Goal: Information Seeking & Learning: Learn about a topic

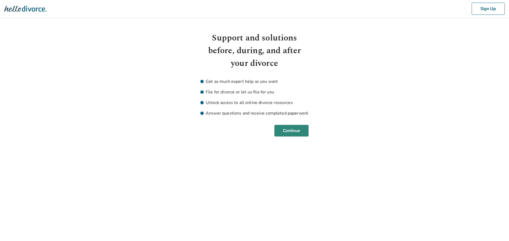
click at [294, 131] on button "Continue" at bounding box center [291, 131] width 34 height 12
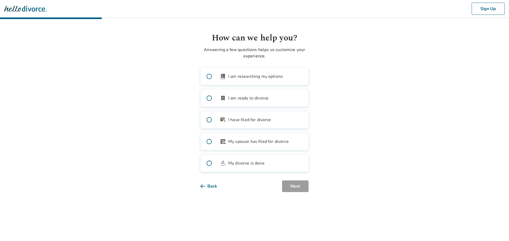
click at [265, 120] on span "I have filed for divorce" at bounding box center [249, 120] width 43 height 6
click at [293, 189] on button "Next" at bounding box center [295, 187] width 27 height 12
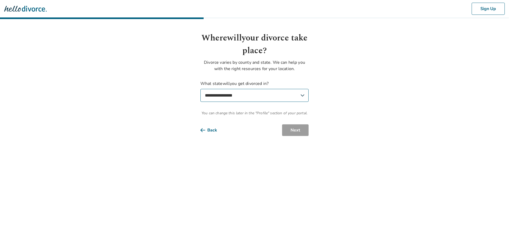
click at [253, 99] on select "**********" at bounding box center [254, 95] width 108 height 13
select select "**"
click at [200, 89] on select "**********" at bounding box center [254, 95] width 108 height 13
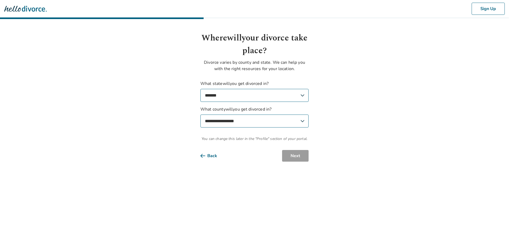
click at [275, 125] on select "**********" at bounding box center [254, 121] width 108 height 13
select select "**********"
click at [200, 115] on select "**********" at bounding box center [254, 121] width 108 height 13
click at [301, 155] on button "Next" at bounding box center [295, 156] width 27 height 12
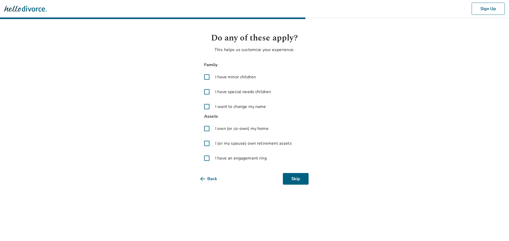
click at [244, 79] on span "I have minor children" at bounding box center [235, 77] width 41 height 6
click at [244, 129] on span "I own (or co-own) my home" at bounding box center [241, 129] width 53 height 6
click at [263, 142] on span "I (or my spouse) own retirement assets" at bounding box center [253, 143] width 77 height 6
click at [261, 160] on span "I have an engagement ring" at bounding box center [240, 158] width 51 height 6
click at [290, 179] on button "Next" at bounding box center [295, 179] width 27 height 12
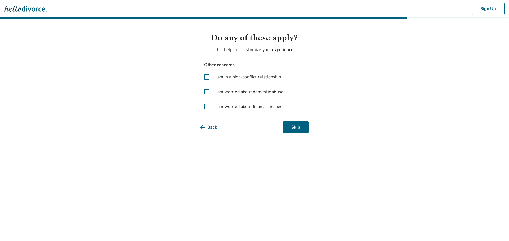
click at [252, 106] on span "I am worried about financial issues" at bounding box center [248, 107] width 67 height 6
click at [294, 124] on button "Next" at bounding box center [295, 128] width 27 height 12
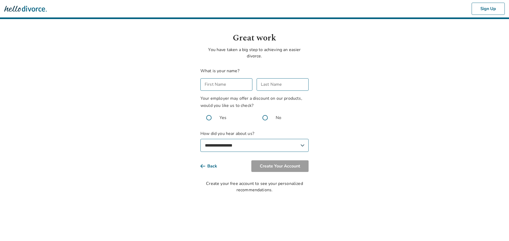
click at [231, 86] on input "First Name" at bounding box center [226, 84] width 52 height 12
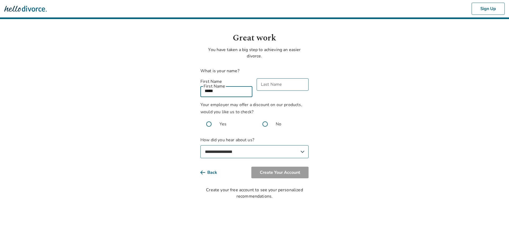
type input "*****"
type input "****"
click at [265, 119] on span at bounding box center [265, 124] width 17 height 17
click at [260, 146] on select "**********" at bounding box center [254, 152] width 108 height 13
select select "**********"
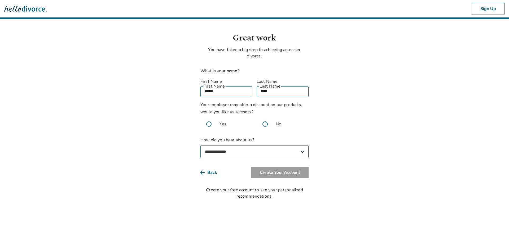
click at [200, 146] on select "**********" at bounding box center [254, 152] width 108 height 13
click at [278, 168] on button "Create Your Account" at bounding box center [279, 173] width 57 height 12
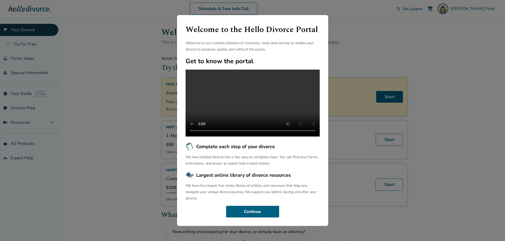
scroll to position [12, 0]
click at [252, 216] on button "Continue" at bounding box center [252, 212] width 53 height 12
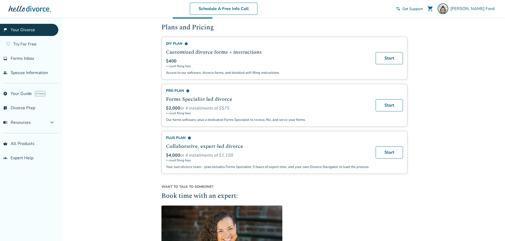
scroll to position [424, 0]
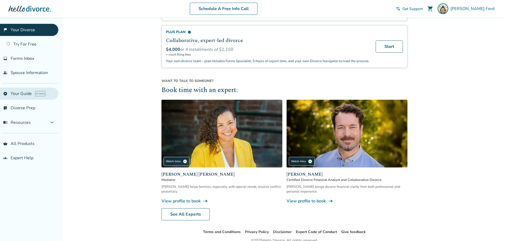
click at [24, 93] on link "explore Your Guide AI beta" at bounding box center [29, 94] width 58 height 12
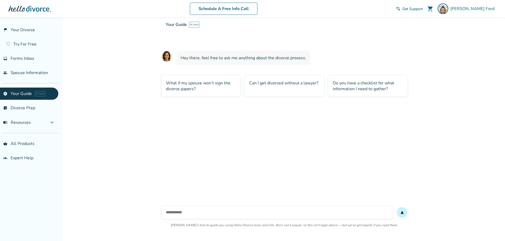
click at [206, 210] on input "text" at bounding box center [276, 212] width 231 height 13
type input "*"
type input "**********"
click at [397, 208] on button "send" at bounding box center [402, 213] width 11 height 11
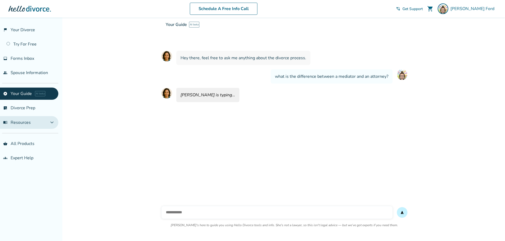
click at [53, 123] on span "expand_more" at bounding box center [52, 123] width 6 height 6
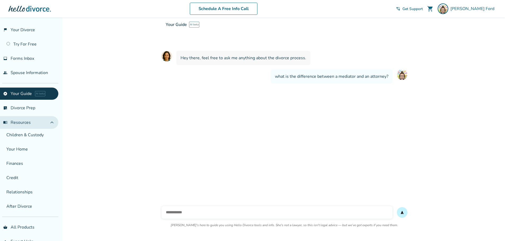
scroll to position [64, 0]
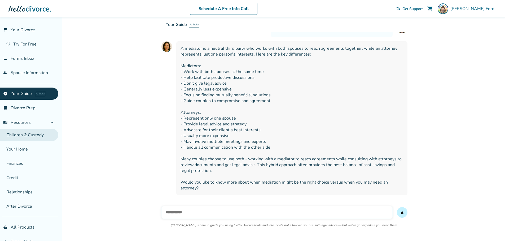
click at [26, 137] on link "Children & Custody" at bounding box center [29, 135] width 58 height 12
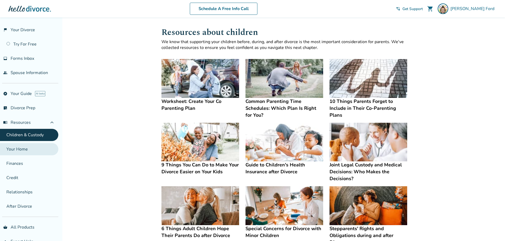
scroll to position [13, 0]
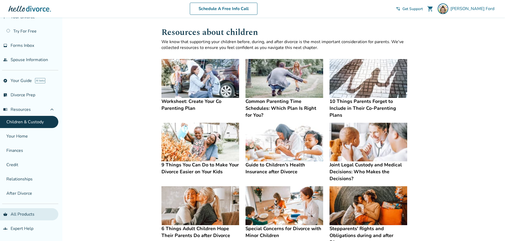
click at [30, 217] on link "shopping_basket All Products" at bounding box center [29, 215] width 58 height 12
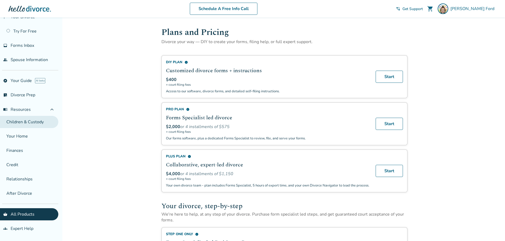
click at [36, 123] on link "Children & Custody" at bounding box center [29, 122] width 58 height 12
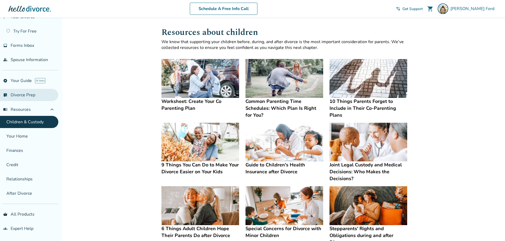
click at [32, 94] on link "list_alt_check Divorce Prep" at bounding box center [29, 95] width 58 height 12
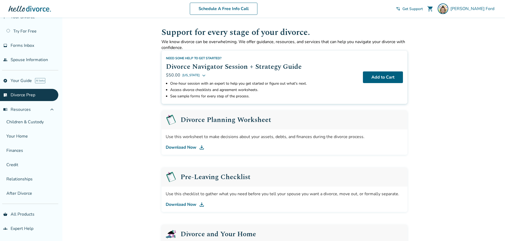
click at [185, 147] on link "Download Now" at bounding box center [284, 147] width 237 height 6
click at [189, 206] on link "Download Now" at bounding box center [284, 205] width 237 height 6
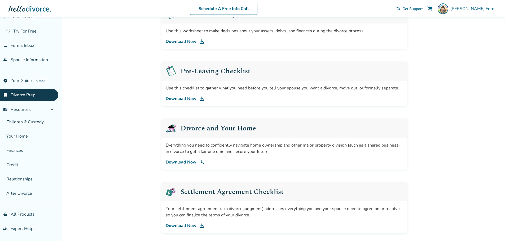
click at [186, 162] on link "Download Now" at bounding box center [284, 162] width 237 height 6
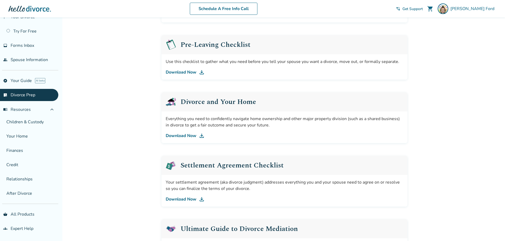
click at [183, 199] on link "Download Now" at bounding box center [284, 199] width 237 height 6
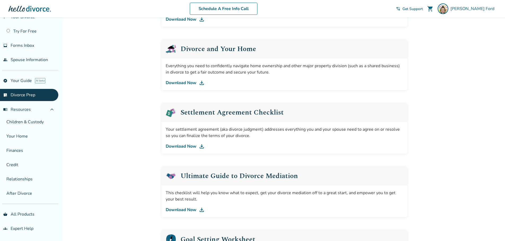
scroll to position [212, 0]
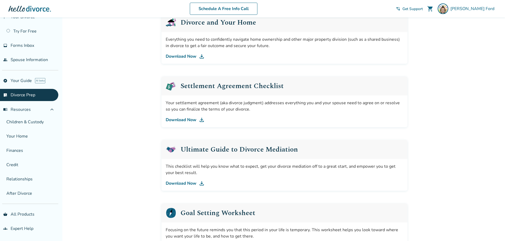
click at [183, 182] on link "Download Now" at bounding box center [284, 183] width 237 height 6
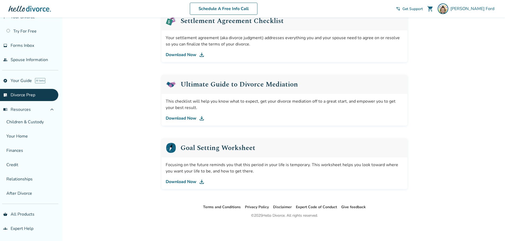
click at [175, 182] on link "Download Now" at bounding box center [284, 182] width 237 height 6
click at [29, 127] on link "Children & Custody" at bounding box center [29, 122] width 58 height 12
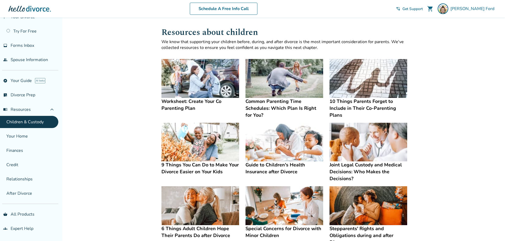
click at [272, 103] on h4 "Common Parenting Time Schedules: Which Plan Is Right for You?" at bounding box center [284, 108] width 78 height 21
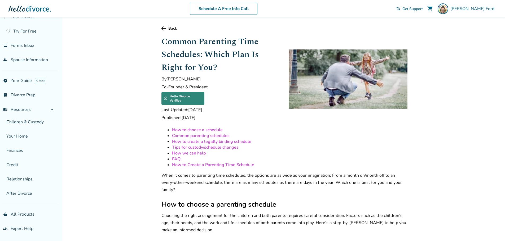
click at [211, 162] on link "How to Create a Parenting Time Schedule" at bounding box center [213, 165] width 82 height 6
click at [43, 129] on ul "Children & Custody Your Home Finances Credit Relationships After Divorce" at bounding box center [29, 158] width 58 height 84
click at [43, 124] on link "Children & Custody" at bounding box center [29, 122] width 58 height 12
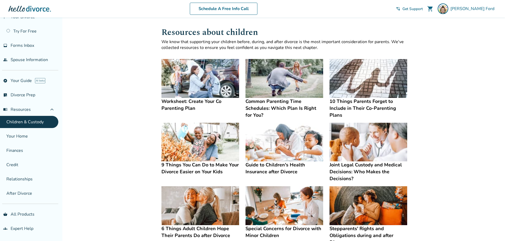
click at [368, 85] on img at bounding box center [368, 78] width 78 height 39
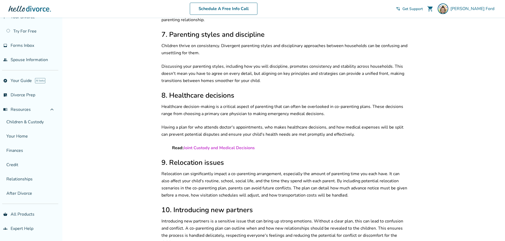
scroll to position [13, 0]
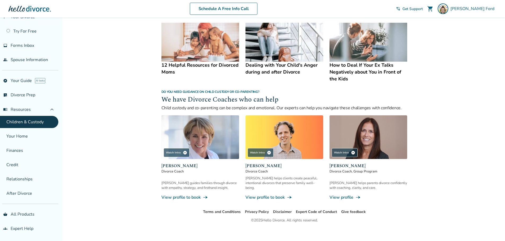
scroll to position [95, 0]
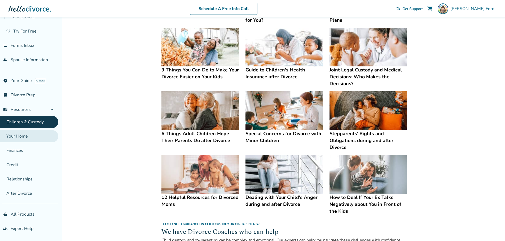
click at [31, 133] on link "Your Home" at bounding box center [29, 136] width 58 height 12
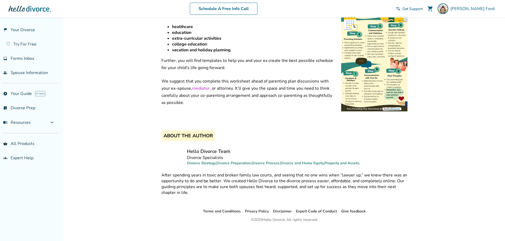
scroll to position [44, 0]
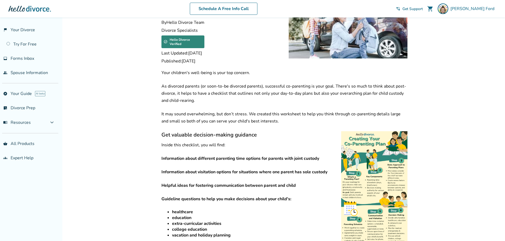
click at [384, 183] on img at bounding box center [374, 214] width 66 height 166
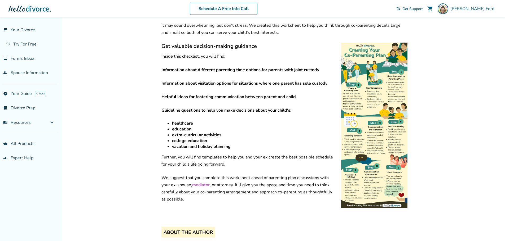
scroll to position [0, 0]
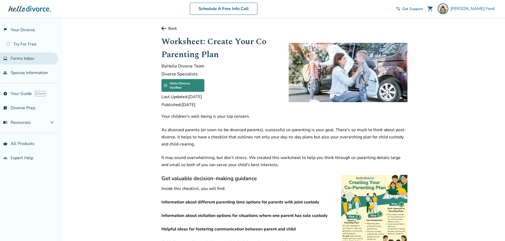
click at [39, 59] on link "inbox Forms Inbox" at bounding box center [29, 58] width 58 height 12
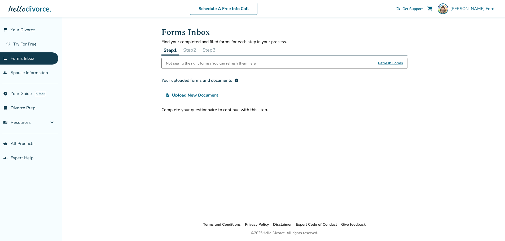
click at [39, 52] on ul "flag_2 Your Divorce Try For Free inbox Forms Inbox people Spouse Information" at bounding box center [29, 51] width 58 height 55
click at [39, 45] on link "Try For Free" at bounding box center [29, 44] width 58 height 12
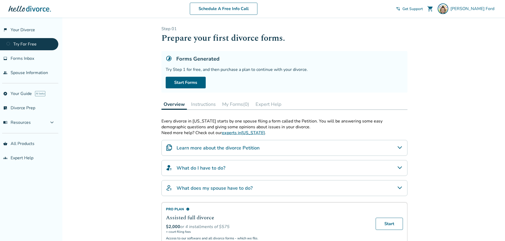
click at [241, 103] on button "My Forms (0)" at bounding box center [235, 104] width 31 height 11
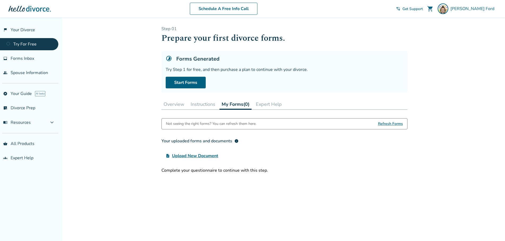
click at [175, 104] on button "Overview" at bounding box center [173, 104] width 25 height 11
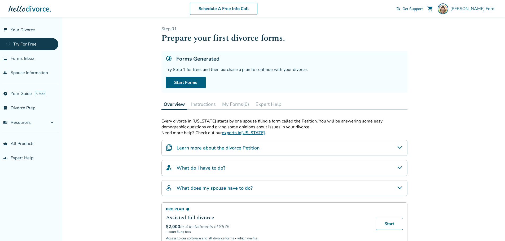
click at [214, 105] on button "Instructions" at bounding box center [203, 104] width 29 height 11
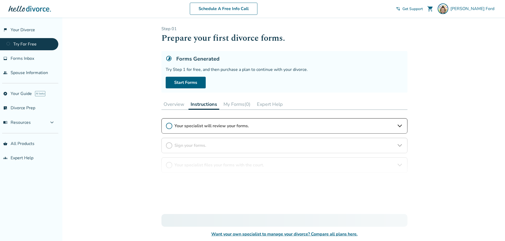
click at [240, 107] on button "My Forms (0)" at bounding box center [236, 104] width 31 height 11
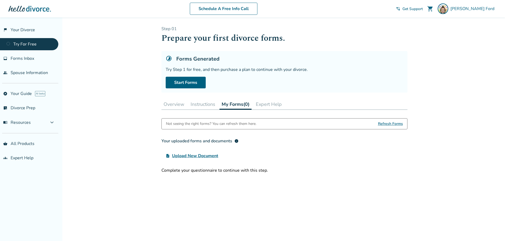
click at [271, 108] on button "Expert Help" at bounding box center [269, 104] width 30 height 11
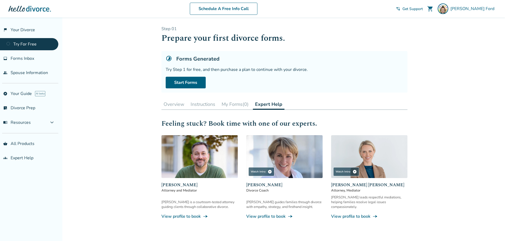
click at [176, 104] on button "Overview" at bounding box center [173, 104] width 25 height 11
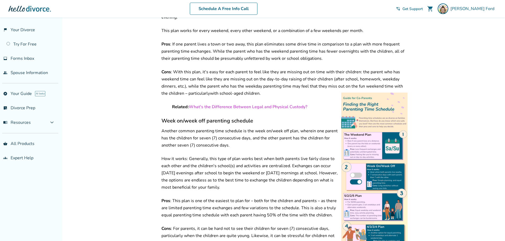
scroll to position [610, 0]
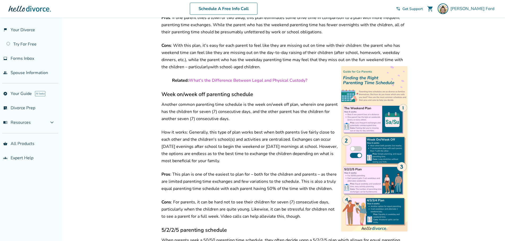
drag, startPoint x: 172, startPoint y: 135, endPoint x: 318, endPoint y: 150, distance: 147.0
click at [318, 150] on p "How it works: Generally, this type of plan works best when both parents live fa…" at bounding box center [284, 147] width 246 height 36
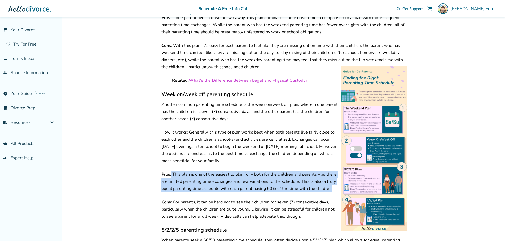
drag, startPoint x: 171, startPoint y: 162, endPoint x: 331, endPoint y: 180, distance: 160.3
click at [331, 180] on p "Pros : This plan is one of the easiest to plan for – both for the children and …" at bounding box center [284, 181] width 246 height 21
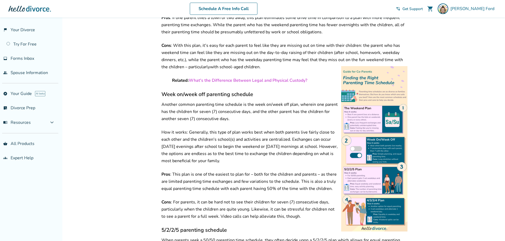
scroll to position [636, 0]
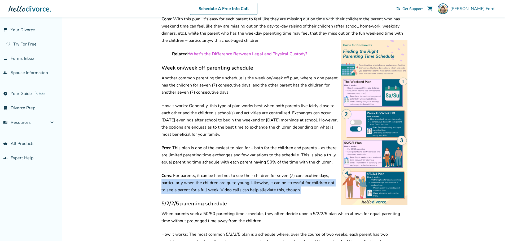
drag, startPoint x: 158, startPoint y: 173, endPoint x: 324, endPoint y: 176, distance: 165.4
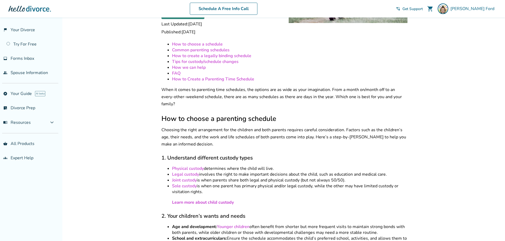
scroll to position [0, 0]
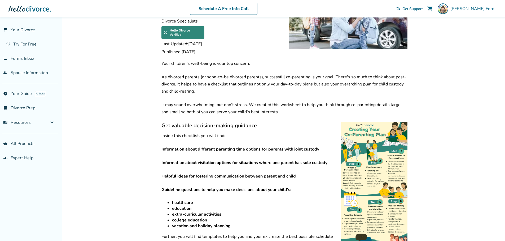
scroll to position [106, 0]
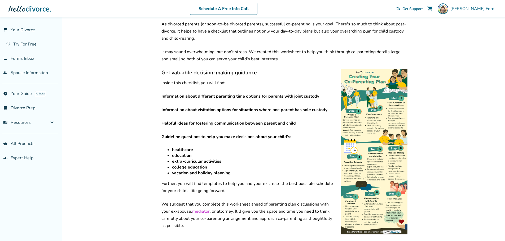
click at [359, 108] on img at bounding box center [374, 152] width 66 height 166
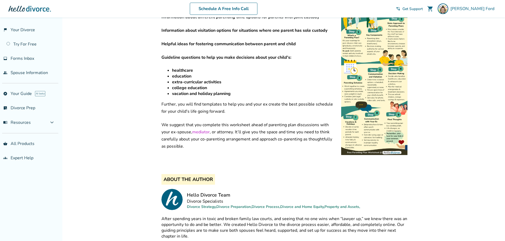
scroll to position [229, 0]
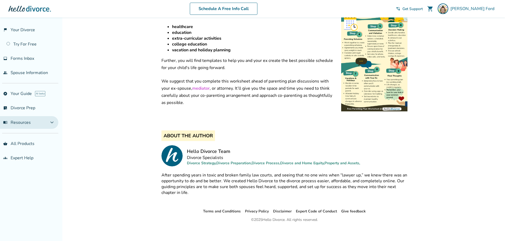
click at [53, 125] on span "expand_more" at bounding box center [52, 123] width 6 height 6
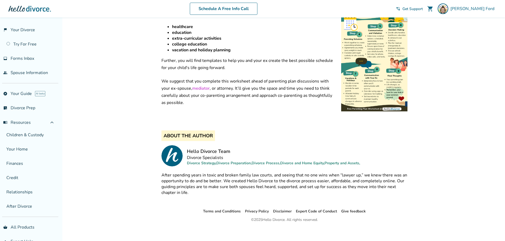
scroll to position [44, 0]
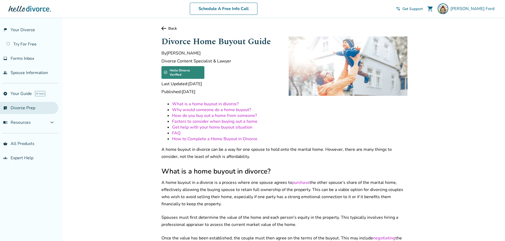
click at [48, 107] on link "list_alt_check Divorce Prep" at bounding box center [29, 108] width 58 height 12
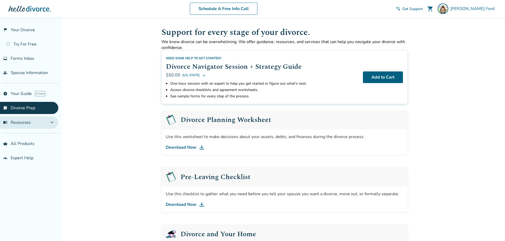
click at [27, 123] on span "menu_book Resources" at bounding box center [17, 123] width 28 height 6
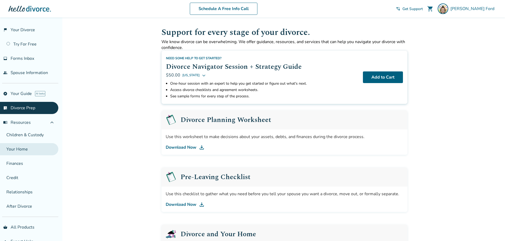
click at [29, 146] on link "Your Home" at bounding box center [29, 149] width 58 height 12
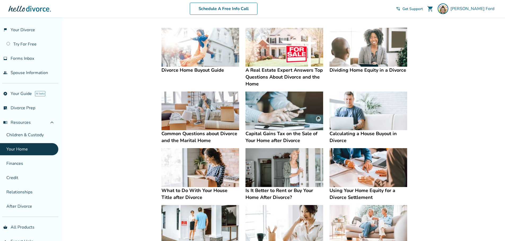
scroll to position [133, 0]
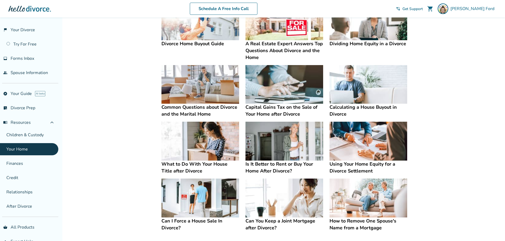
click at [285, 165] on h4 "Is It Better to Rent or Buy Your Home After Divorce?" at bounding box center [284, 168] width 78 height 14
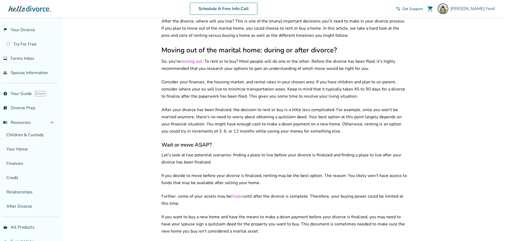
scroll to position [133, 0]
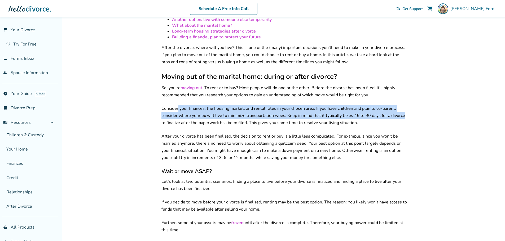
drag, startPoint x: 178, startPoint y: 107, endPoint x: 412, endPoint y: 114, distance: 233.9
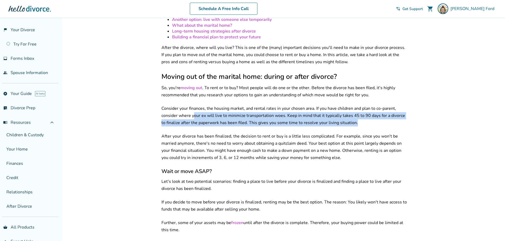
drag, startPoint x: 207, startPoint y: 110, endPoint x: 400, endPoint y: 117, distance: 193.1
click at [400, 117] on p "Consider your finances, the housing market, and rental rates in your chosen are…" at bounding box center [284, 115] width 246 height 21
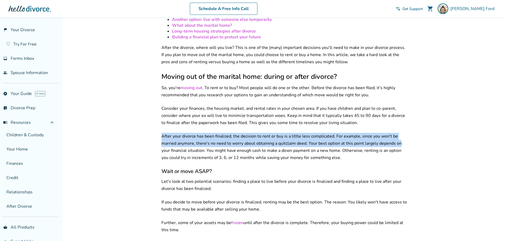
drag, startPoint x: 161, startPoint y: 131, endPoint x: 400, endPoint y: 138, distance: 238.9
click at [400, 138] on p "After your divorce has been finalized, the decision to rent or buy is a little …" at bounding box center [284, 147] width 246 height 29
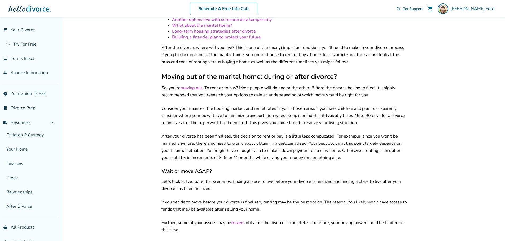
scroll to position [159, 0]
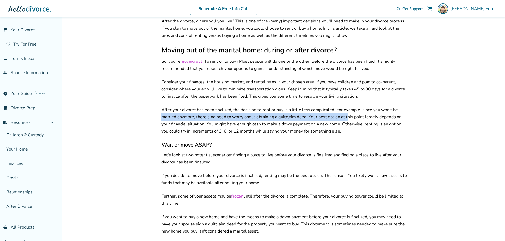
drag, startPoint x: 161, startPoint y: 115, endPoint x: 345, endPoint y: 112, distance: 184.2
click at [345, 112] on p "After your divorce has been finalized, the decision to rent or buy is a little …" at bounding box center [284, 121] width 246 height 29
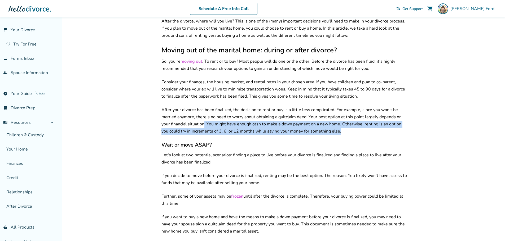
drag, startPoint x: 203, startPoint y: 119, endPoint x: 339, endPoint y: 129, distance: 136.6
click at [339, 129] on p "After your divorce has been finalized, the decision to rent or buy is a little …" at bounding box center [284, 121] width 246 height 29
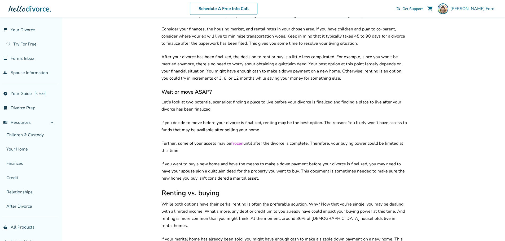
scroll to position [239, 0]
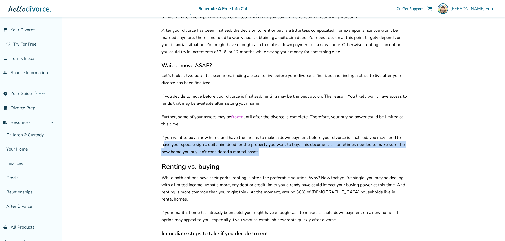
drag, startPoint x: 164, startPoint y: 141, endPoint x: 398, endPoint y: 148, distance: 234.4
click at [398, 148] on p "If you want to buy a new home and have the means to make a down payment before …" at bounding box center [284, 144] width 246 height 21
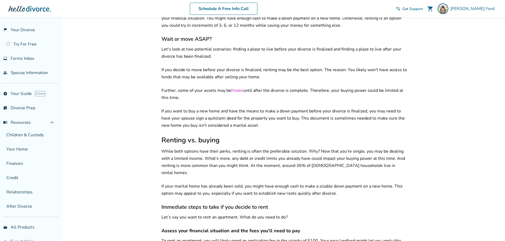
scroll to position [292, 0]
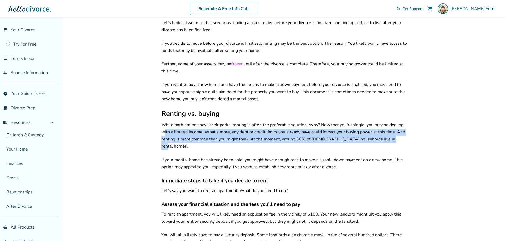
drag, startPoint x: 172, startPoint y: 129, endPoint x: 413, endPoint y: 138, distance: 241.3
drag, startPoint x: 206, startPoint y: 149, endPoint x: 413, endPoint y: 156, distance: 206.3
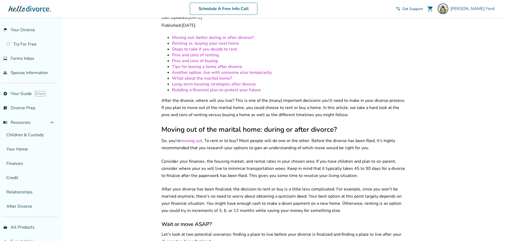
scroll to position [0, 0]
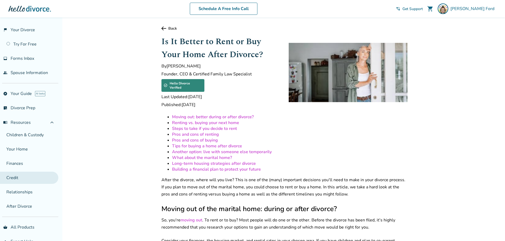
click at [28, 181] on link "Credit" at bounding box center [29, 178] width 58 height 12
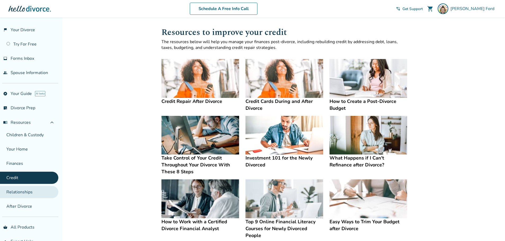
click at [33, 192] on link "Relationships" at bounding box center [29, 192] width 58 height 12
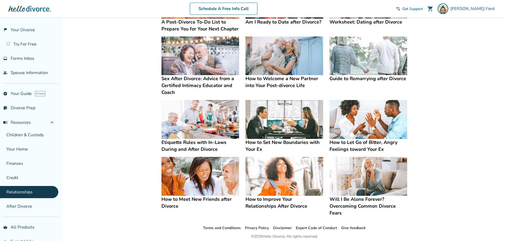
scroll to position [100, 0]
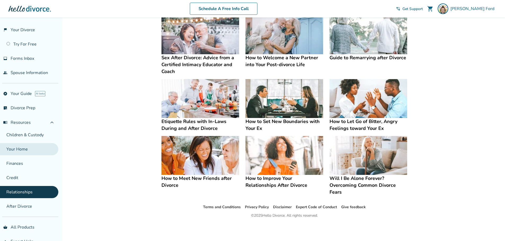
click at [39, 146] on link "Your Home" at bounding box center [29, 149] width 58 height 12
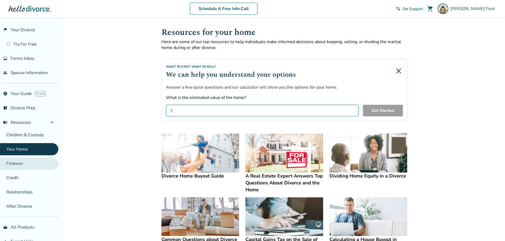
click at [34, 158] on link "Finances" at bounding box center [29, 164] width 58 height 12
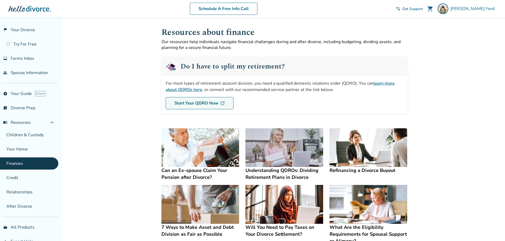
click at [214, 104] on link "Start Your QDRO Now" at bounding box center [200, 103] width 68 height 12
drag, startPoint x: 187, startPoint y: 90, endPoint x: 193, endPoint y: 92, distance: 5.7
click at [193, 92] on link "learn more about QDROs here" at bounding box center [280, 87] width 229 height 12
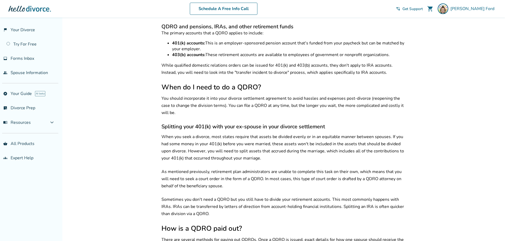
scroll to position [451, 0]
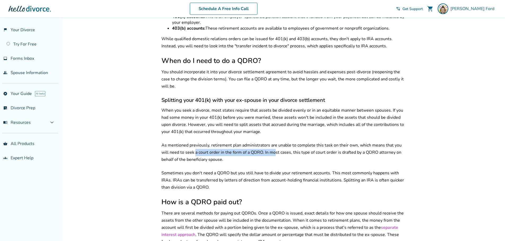
drag, startPoint x: 187, startPoint y: 148, endPoint x: 268, endPoint y: 150, distance: 80.6
click at [268, 150] on p "As mentioned previously, retirement plan administrators are unable to complete …" at bounding box center [284, 152] width 246 height 21
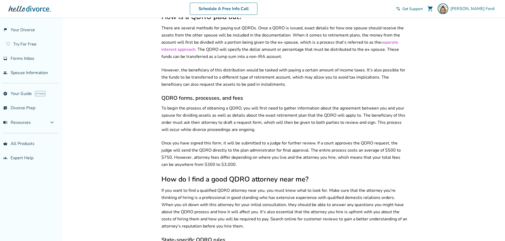
scroll to position [795, 0]
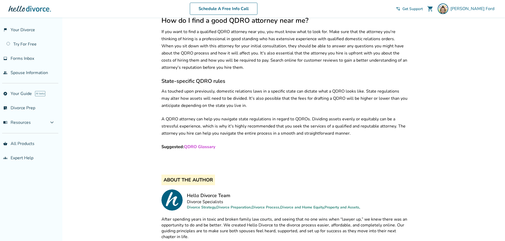
click at [212, 144] on link "QDRO Glossary" at bounding box center [199, 147] width 31 height 6
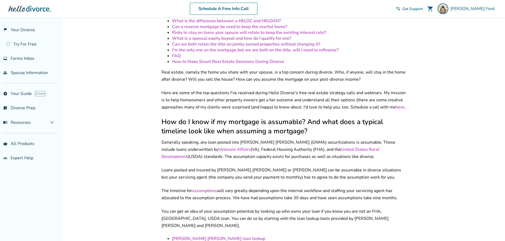
scroll to position [159, 0]
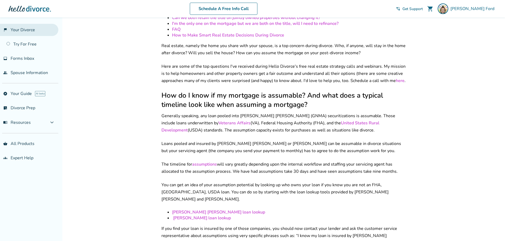
click at [32, 33] on link "flag_2 Your Divorce" at bounding box center [29, 30] width 58 height 12
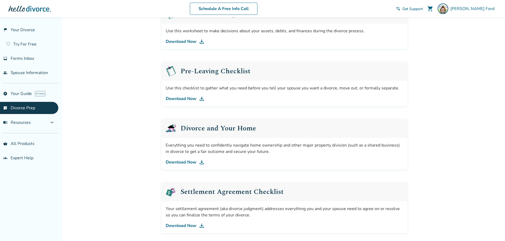
scroll to position [133, 0]
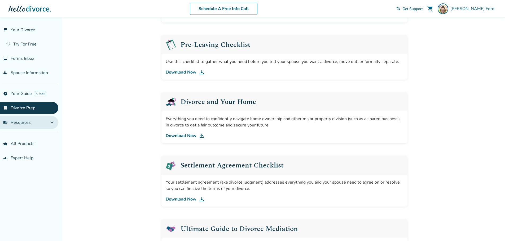
click at [49, 126] on span "expand_more" at bounding box center [52, 123] width 6 height 6
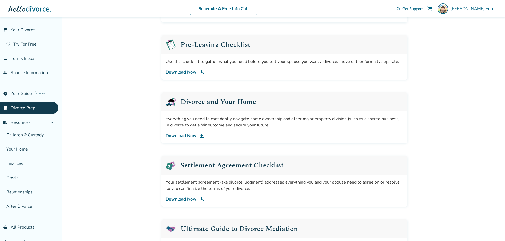
click at [27, 107] on link "list_alt_check Divorce Prep" at bounding box center [29, 108] width 58 height 12
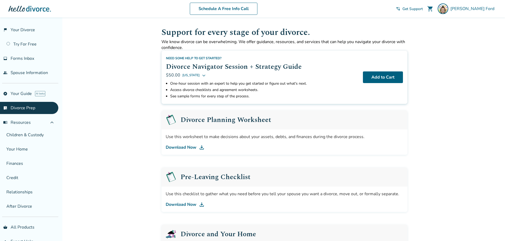
click at [27, 107] on link "list_alt_check Divorce Prep" at bounding box center [29, 108] width 58 height 12
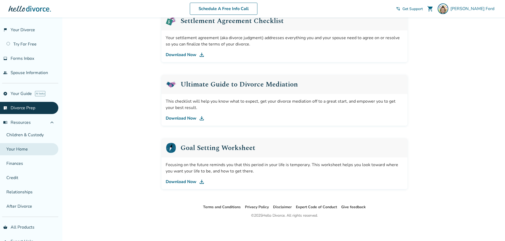
scroll to position [13, 0]
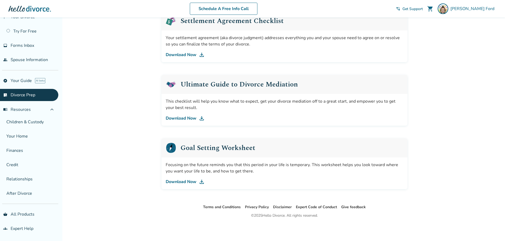
click at [33, 221] on ul "shopping_basket All Products groups Expert Help" at bounding box center [29, 222] width 58 height 27
click at [36, 217] on link "shopping_basket All Products" at bounding box center [29, 215] width 58 height 12
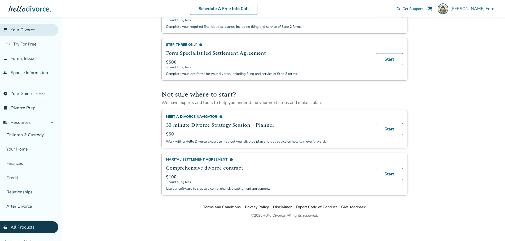
click at [36, 34] on link "flag_2 Your Divorce" at bounding box center [29, 30] width 58 height 12
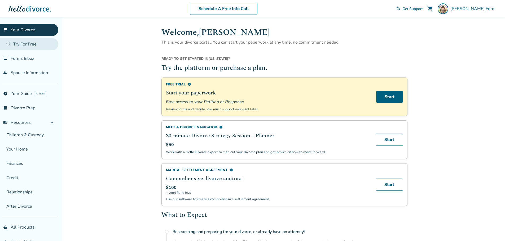
click at [34, 45] on link "Try For Free" at bounding box center [29, 44] width 58 height 12
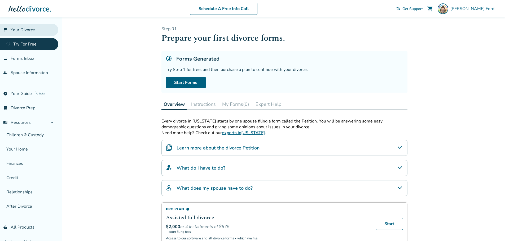
click at [30, 35] on link "flag_2 Your Divorce" at bounding box center [29, 30] width 58 height 12
